Goal: Task Accomplishment & Management: Manage account settings

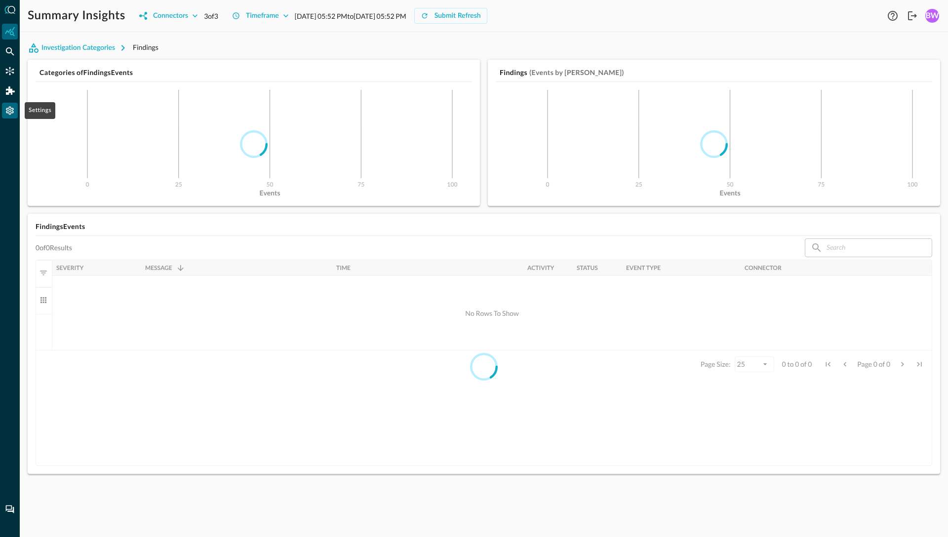
click at [13, 110] on icon "Settings" at bounding box center [10, 111] width 8 height 8
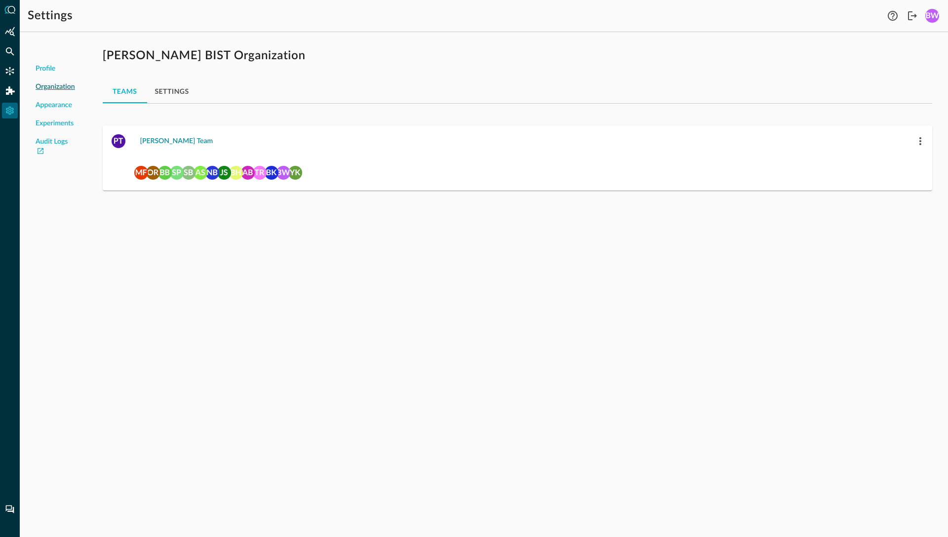
click at [154, 144] on div "[PERSON_NAME] Team" at bounding box center [176, 141] width 73 height 12
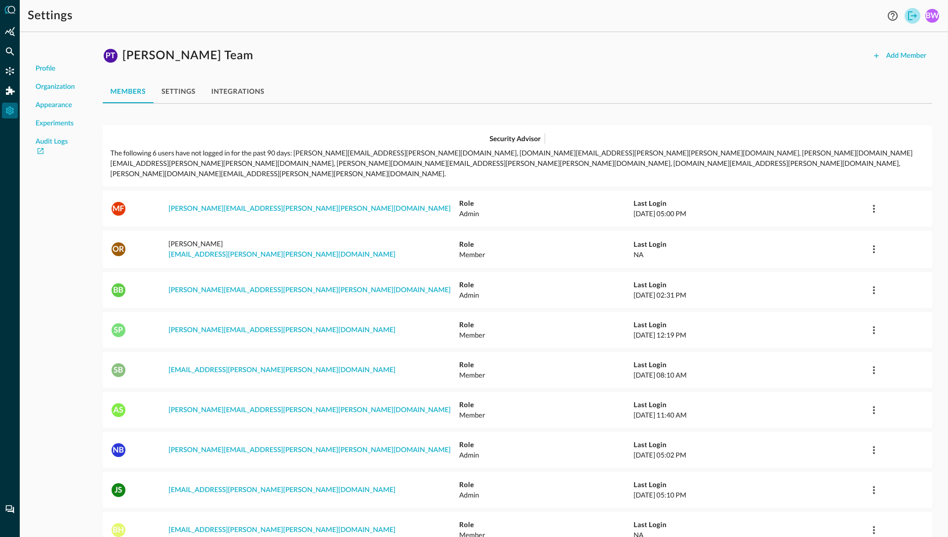
click at [910, 15] on icon "Logout" at bounding box center [912, 16] width 12 height 12
